Goal: Task Accomplishment & Management: Complete application form

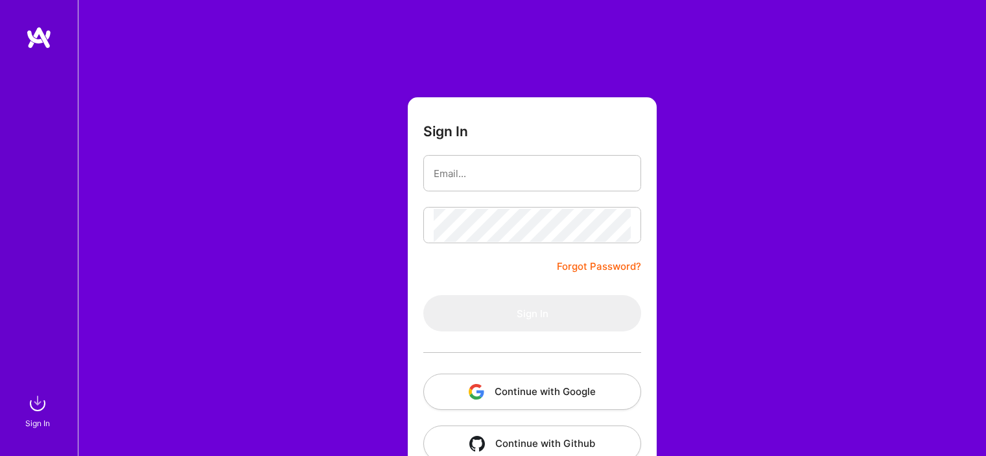
scroll to position [31, 0]
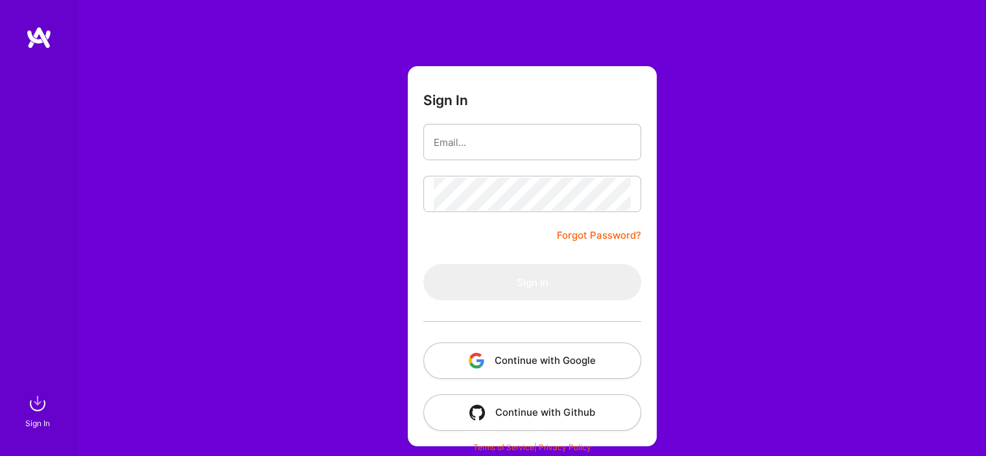
click at [478, 143] on input "email" at bounding box center [531, 142] width 197 height 33
type input "[EMAIL_ADDRESS][DOMAIN_NAME]"
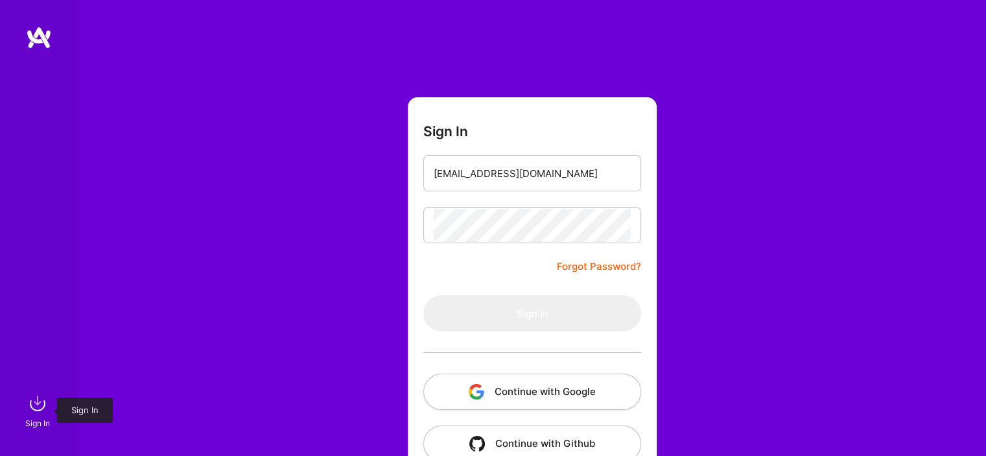
click at [35, 407] on img at bounding box center [38, 403] width 26 height 26
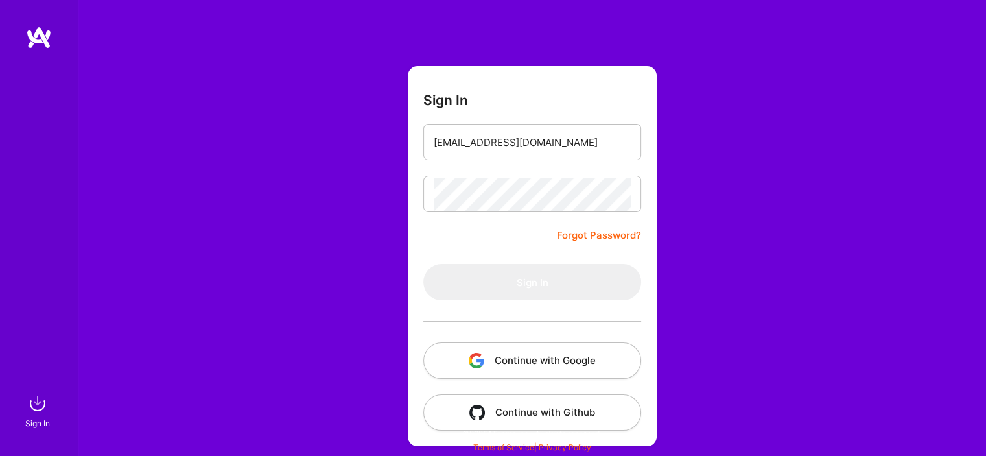
click at [605, 238] on link "Forgot Password?" at bounding box center [599, 235] width 84 height 16
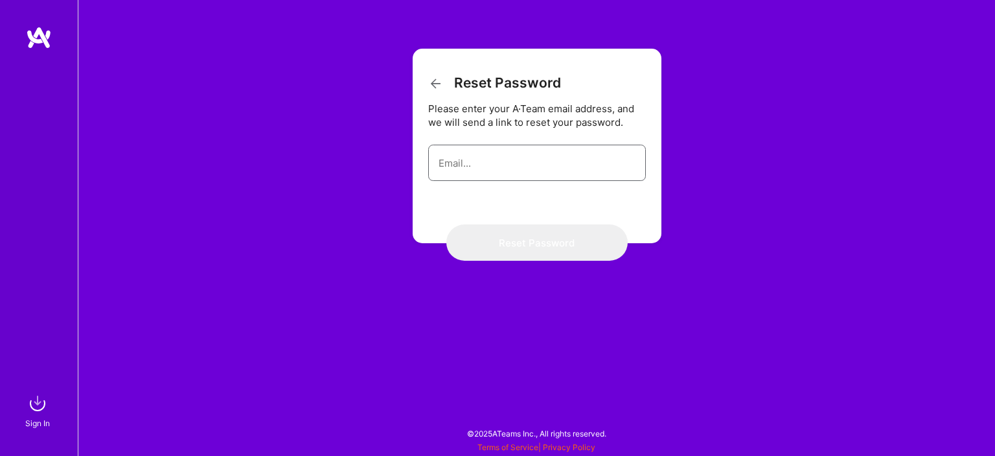
click at [475, 164] on input "email" at bounding box center [537, 162] width 197 height 33
type input "s.h.mousavi65@gmail.com"
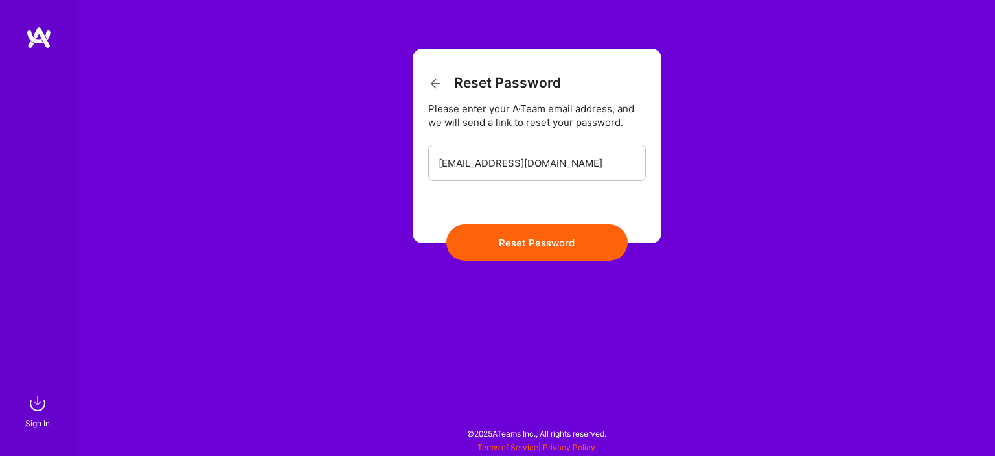
click at [531, 253] on button "Reset Password" at bounding box center [536, 242] width 181 height 36
click at [41, 36] on img at bounding box center [39, 37] width 26 height 23
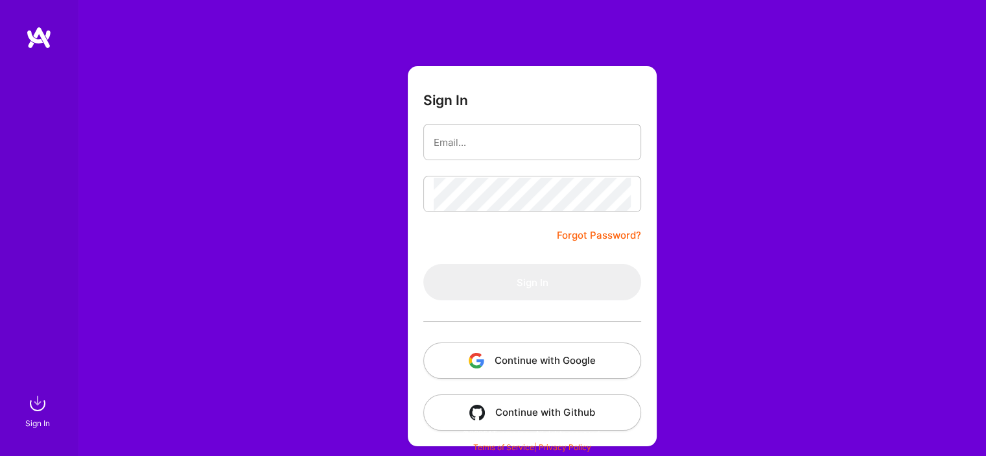
scroll to position [30, 0]
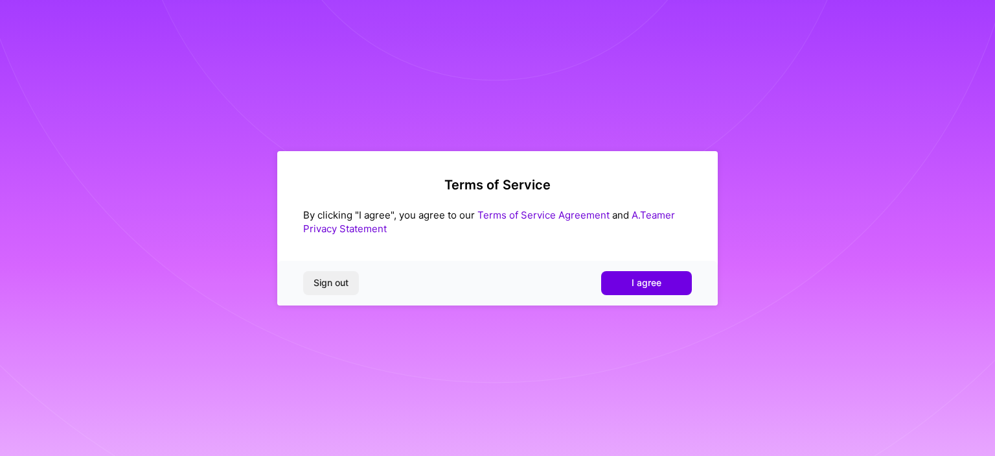
click at [529, 213] on link "Terms of Service Agreement" at bounding box center [544, 215] width 132 height 12
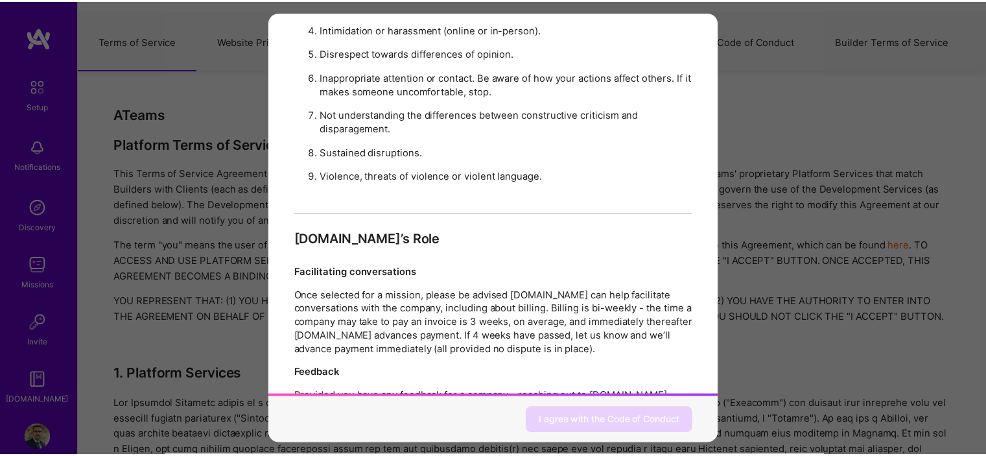
scroll to position [1407, 0]
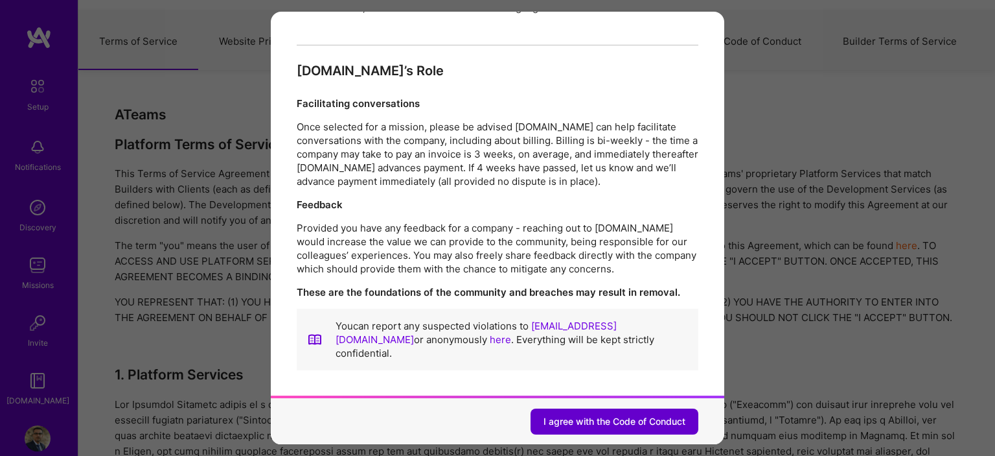
click at [599, 414] on span "I agree with the Code of Conduct" at bounding box center [615, 420] width 142 height 13
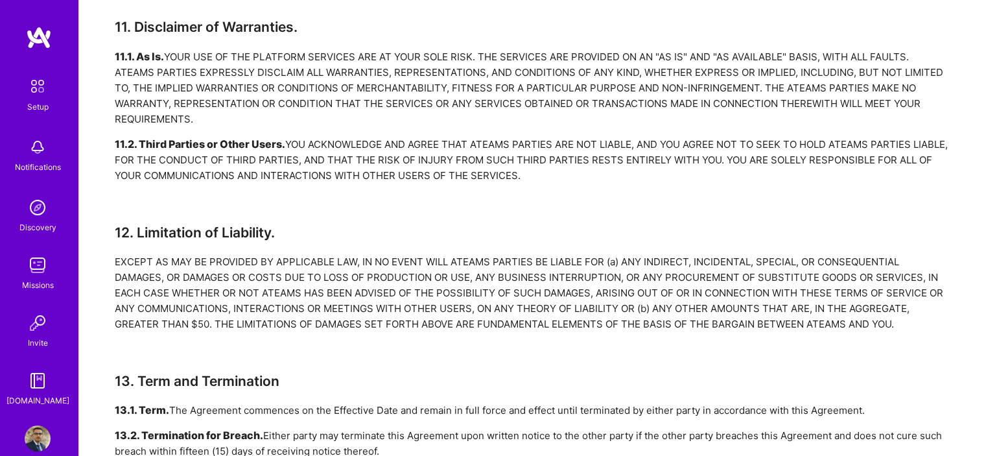
scroll to position [3129, 0]
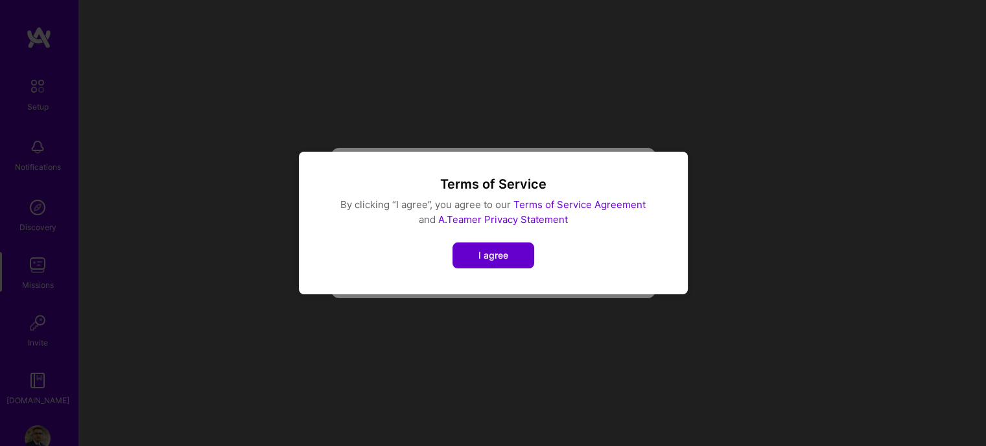
click at [471, 260] on button "I agree" at bounding box center [493, 255] width 82 height 26
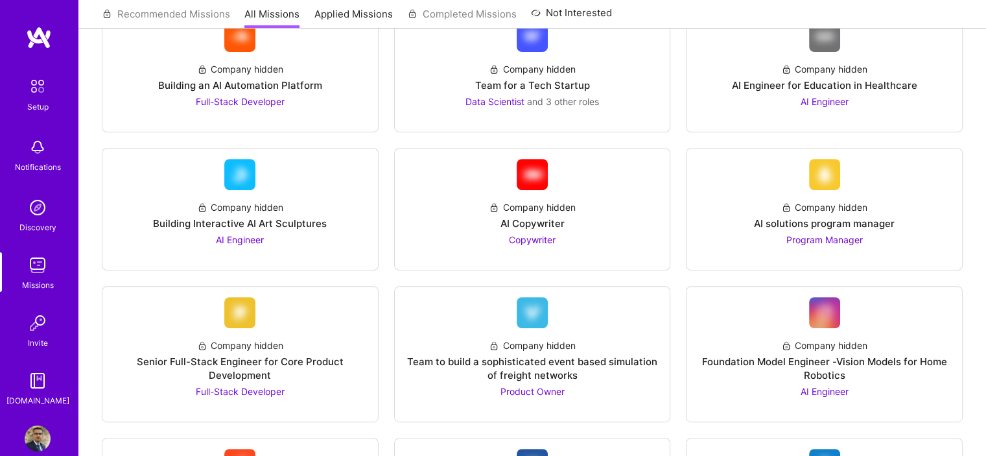
scroll to position [489, 0]
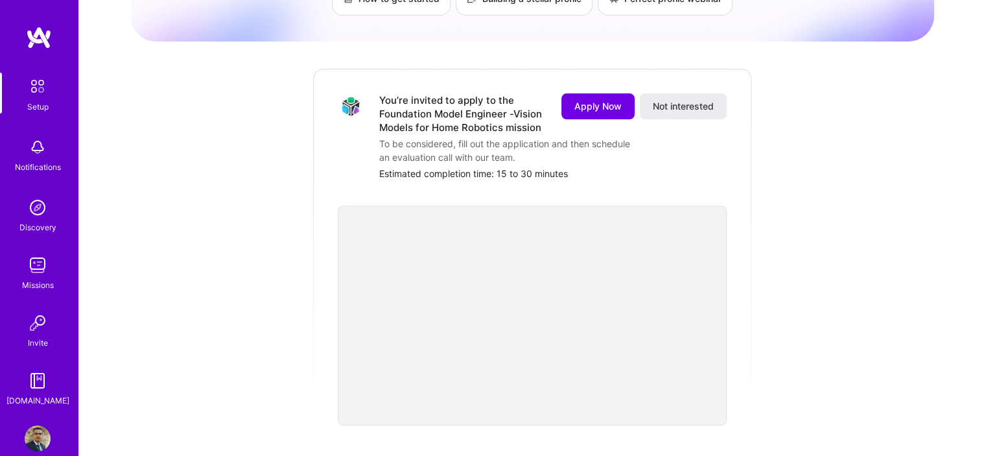
scroll to position [127, 0]
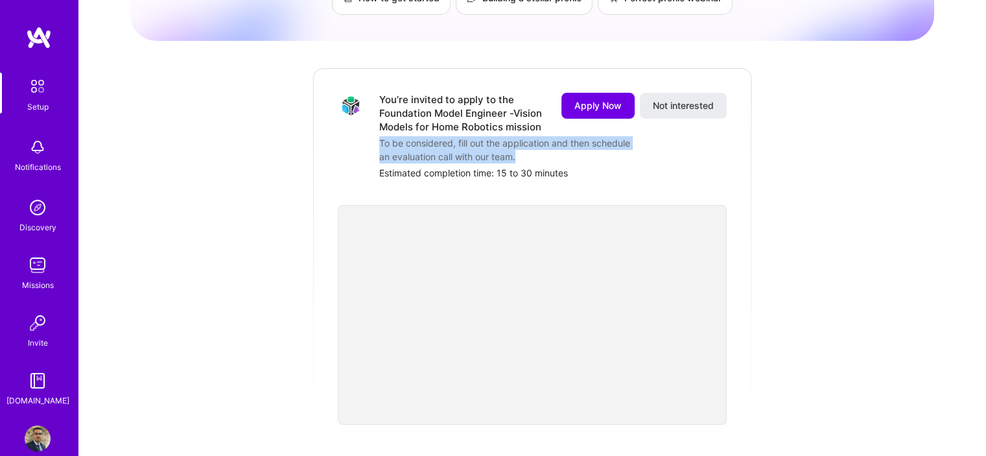
drag, startPoint x: 379, startPoint y: 129, endPoint x: 581, endPoint y: 143, distance: 202.0
click at [581, 143] on div "To be considered, fill out the application and then schedule an evaluation call…" at bounding box center [508, 149] width 259 height 27
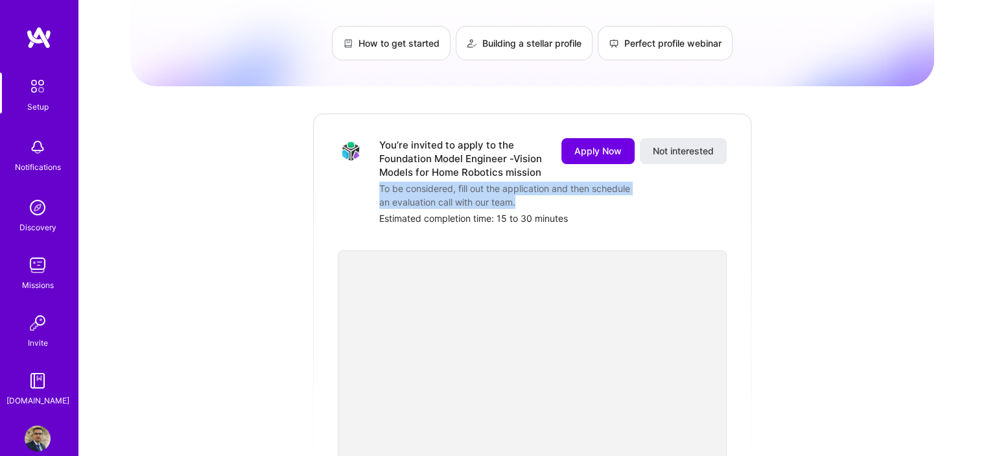
scroll to position [0, 0]
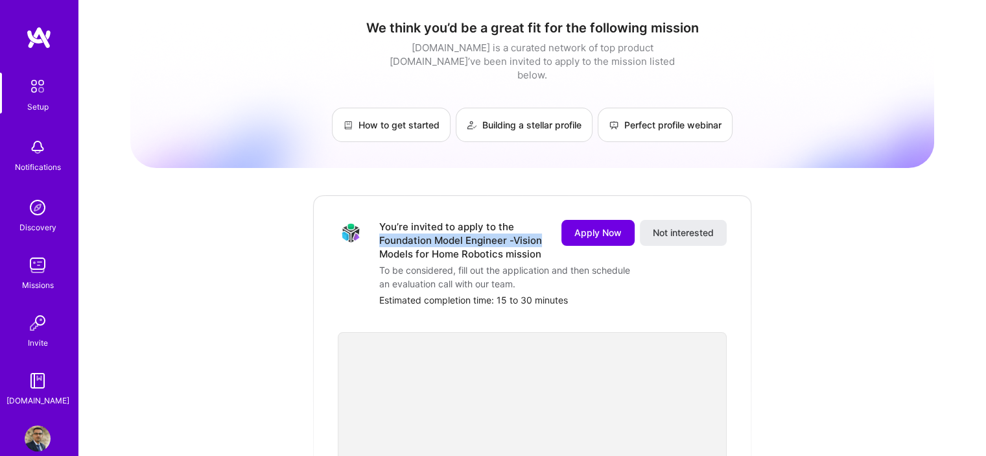
drag, startPoint x: 379, startPoint y: 225, endPoint x: 539, endPoint y: 224, distance: 160.0
click at [539, 224] on div "You’re invited to apply to the Foundation Model Engineer -Vision Models for Hom…" at bounding box center [462, 240] width 167 height 41
copy div "Foundation Model Engineer -Vision"
